Goal: Information Seeking & Learning: Learn about a topic

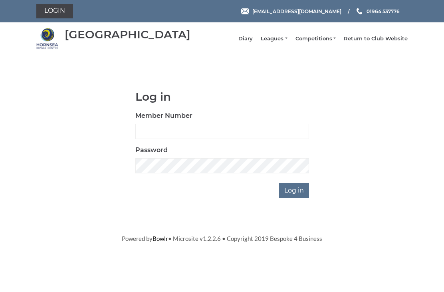
click at [282, 41] on link "Leagues" at bounding box center [273, 38] width 26 height 7
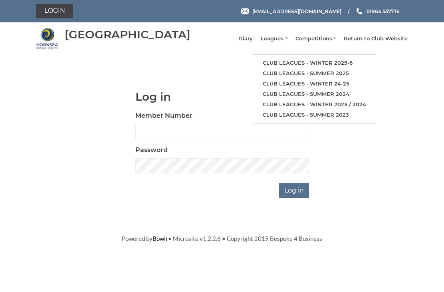
click at [303, 68] on link "Club leagues - Winter 2025-6" at bounding box center [314, 63] width 122 height 10
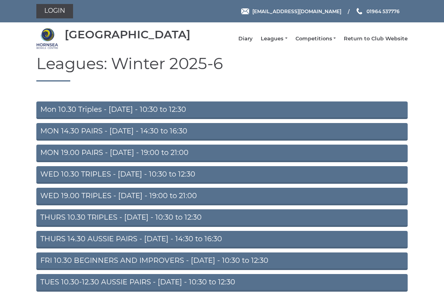
click at [163, 158] on link "MON 19.00 PAIRS - Monday - 19:00 to 21:00" at bounding box center [221, 153] width 371 height 18
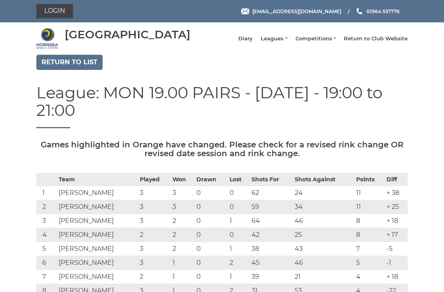
click at [283, 42] on link "Leagues" at bounding box center [273, 38] width 26 height 7
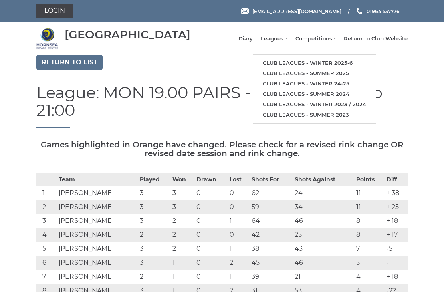
click at [309, 68] on link "Club leagues - Winter 2025-6" at bounding box center [314, 63] width 122 height 10
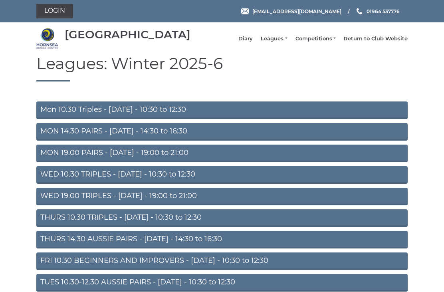
scroll to position [40, 0]
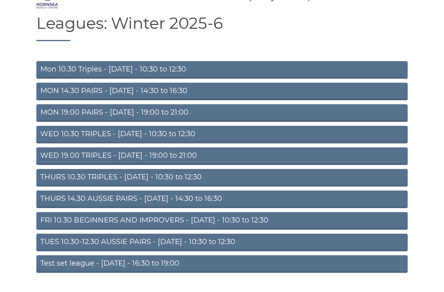
click at [173, 164] on link "WED 19.00 TRIPLES - Wednesday - 19:00 to 21:00" at bounding box center [221, 156] width 371 height 18
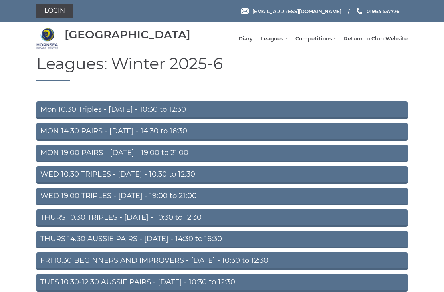
scroll to position [66, 0]
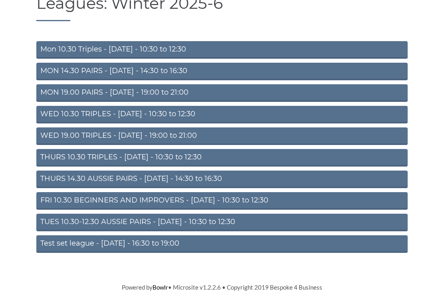
click at [173, 223] on link "TUES 10.30-12.30 AUSSIE PAIRS - Tuesday - 10:30 to 12:30" at bounding box center [221, 222] width 371 height 18
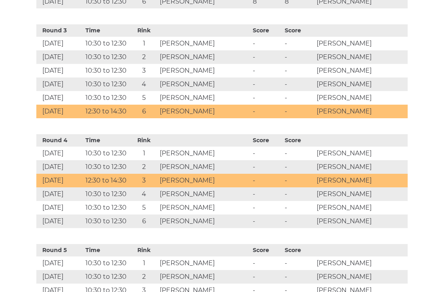
scroll to position [648, 0]
